Goal: Task Accomplishment & Management: Use online tool/utility

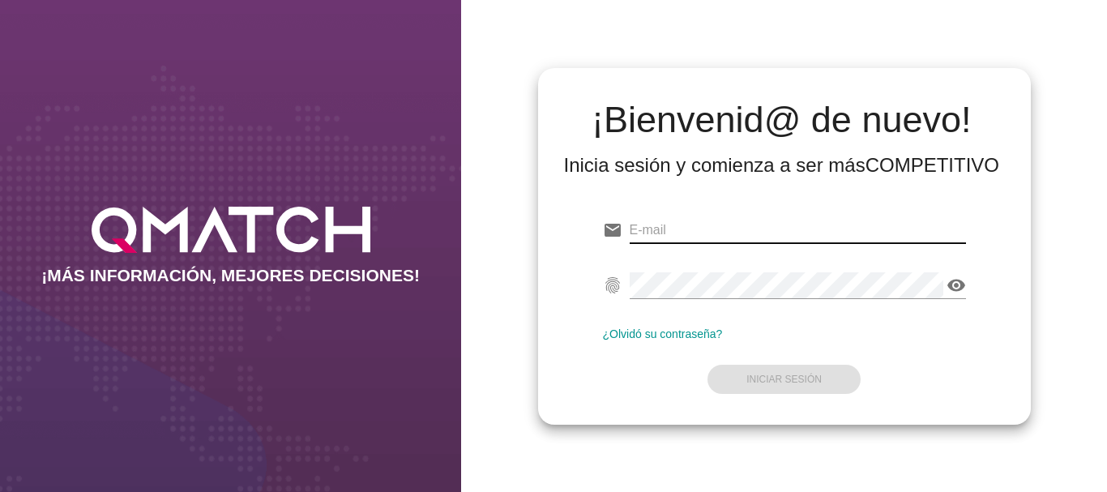
click at [651, 229] on input "email" at bounding box center [797, 230] width 336 height 26
type input "[EMAIL_ADDRESS][PERSON_NAME][DOMAIN_NAME]"
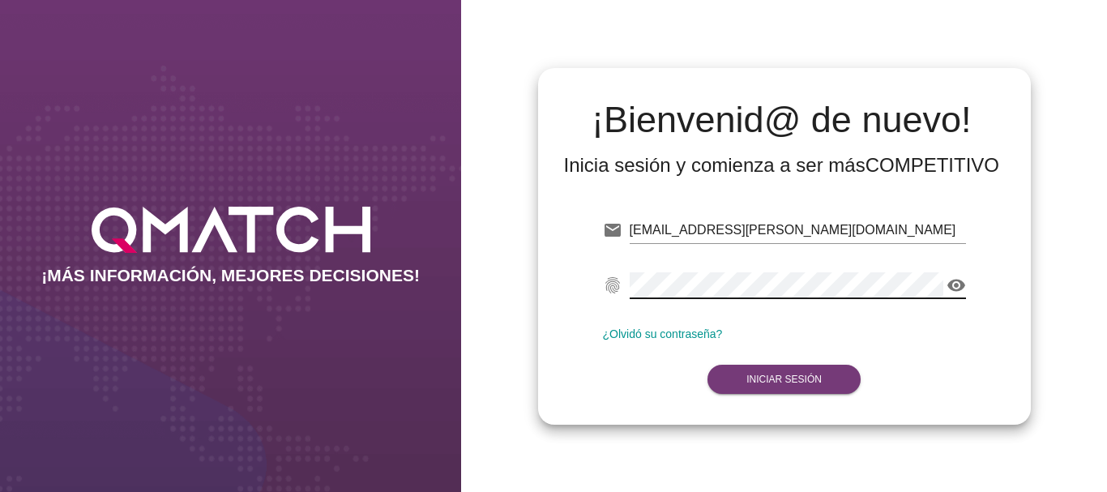
click at [810, 382] on strong "Iniciar Sesión" at bounding box center [783, 378] width 75 height 11
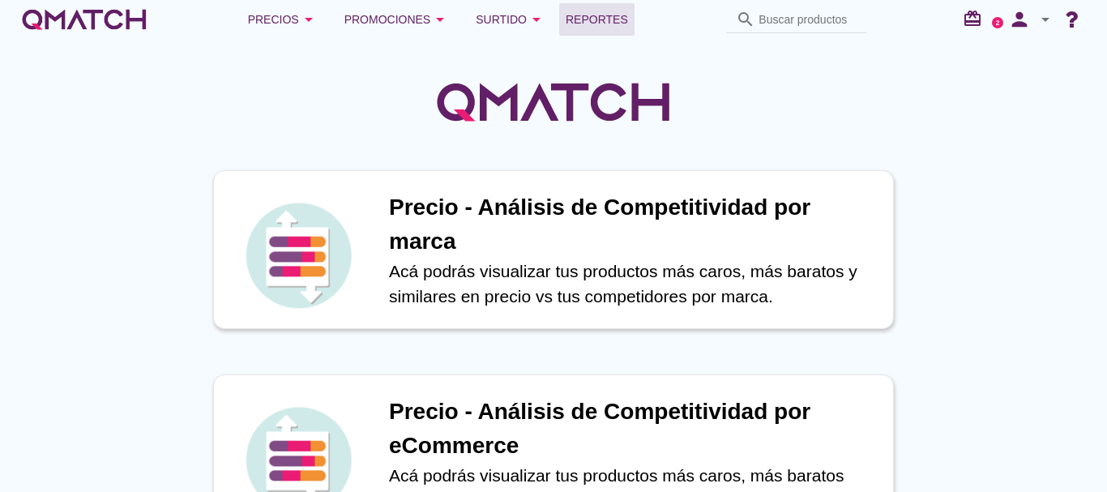
click at [595, 16] on span "Reportes" at bounding box center [596, 19] width 62 height 19
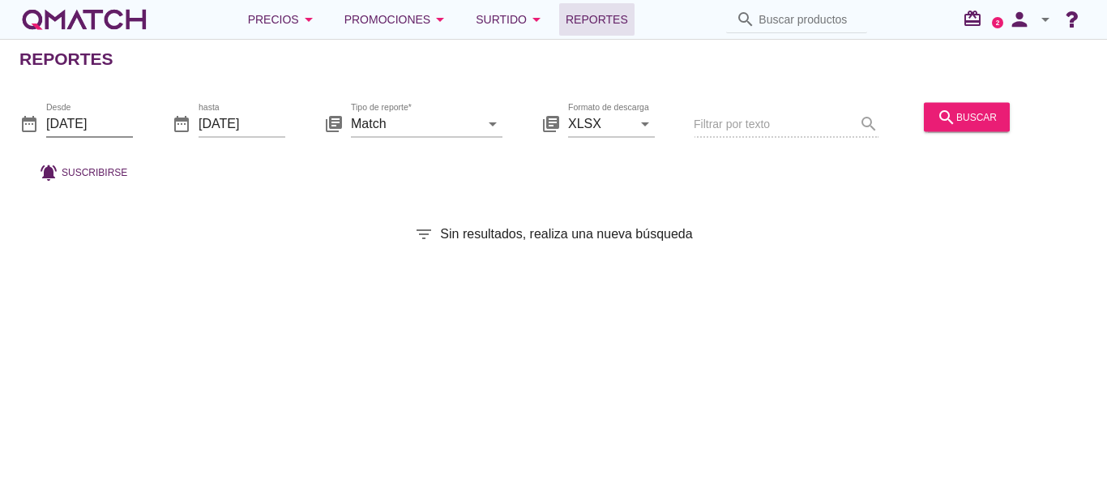
click at [65, 120] on input "[DATE]" at bounding box center [89, 123] width 87 height 26
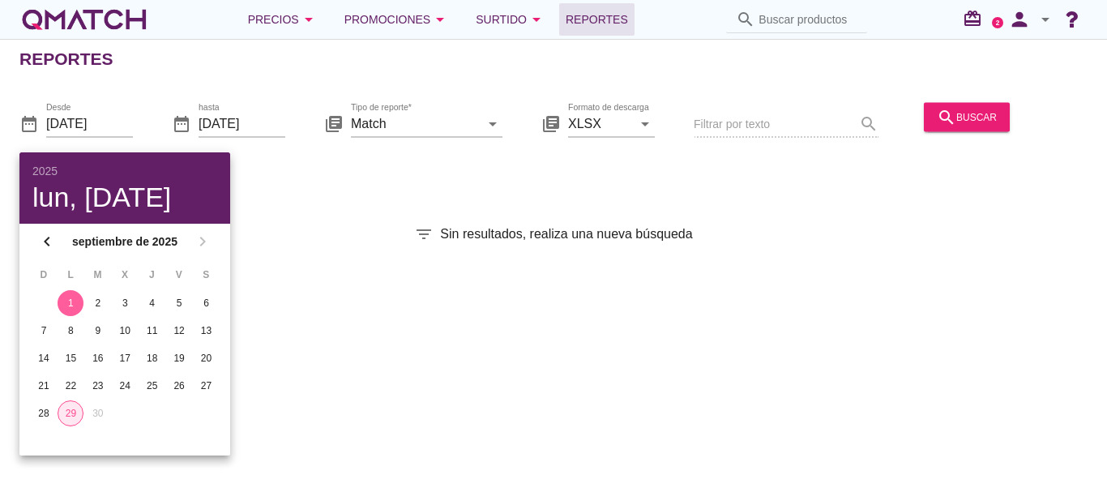
click at [70, 412] on div "29" at bounding box center [70, 413] width 24 height 15
type input "[DATE]"
click at [985, 112] on div "search buscar" at bounding box center [967, 116] width 60 height 19
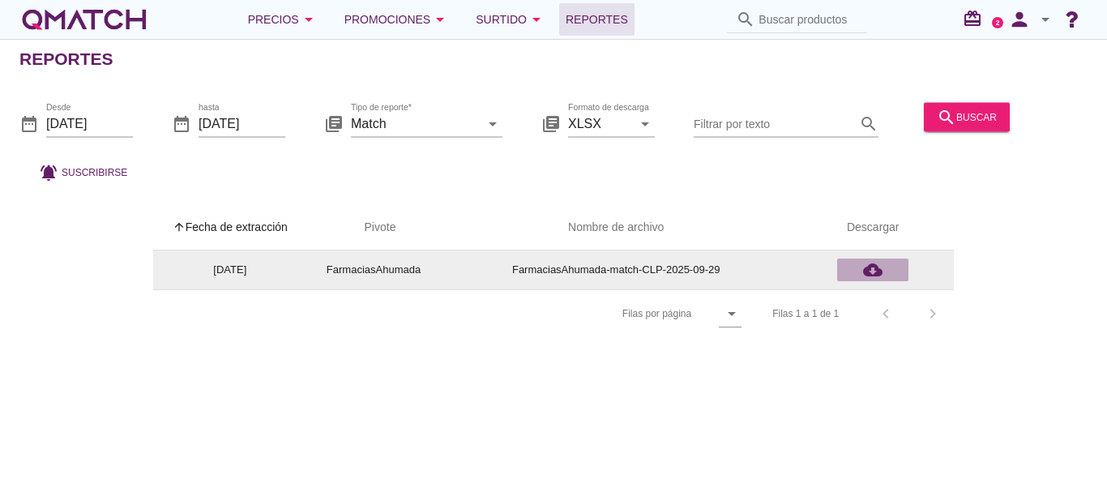
click at [873, 271] on icon "cloud_download" at bounding box center [872, 269] width 19 height 19
